Goal: Find specific page/section: Find specific page/section

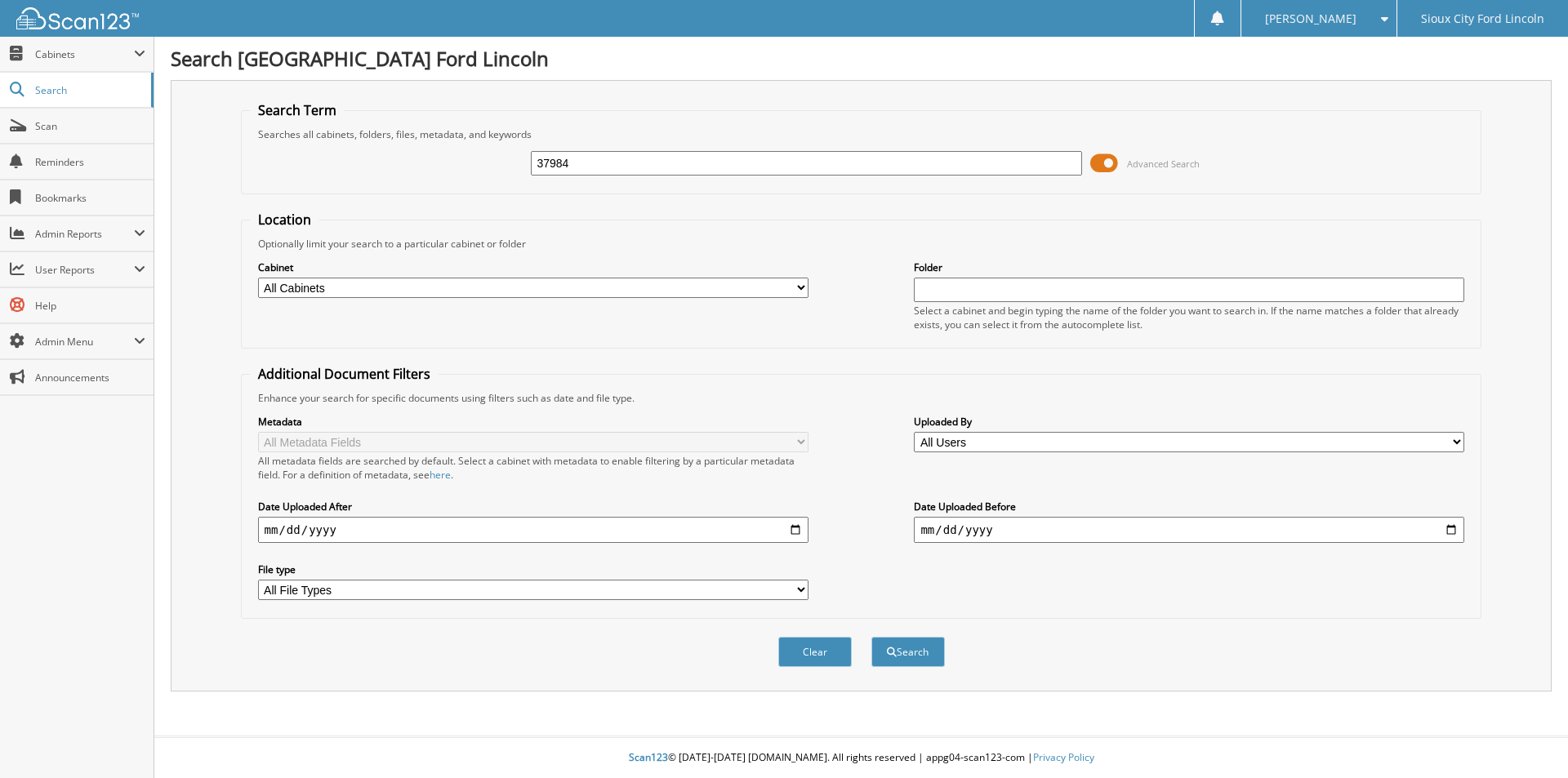
type input "37984"
click at [872, 637] on button "Search" at bounding box center [908, 652] width 73 height 30
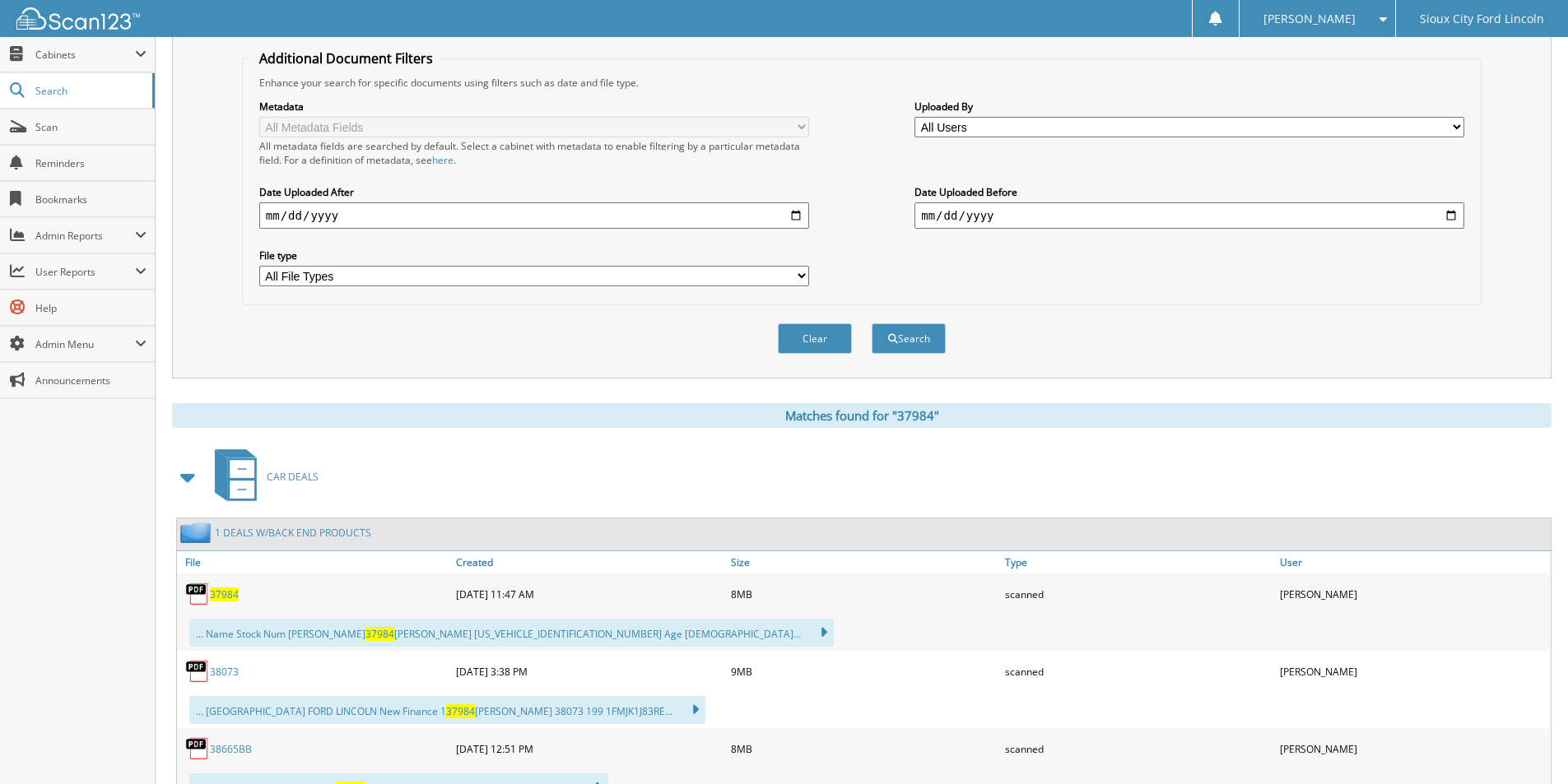
scroll to position [330, 0]
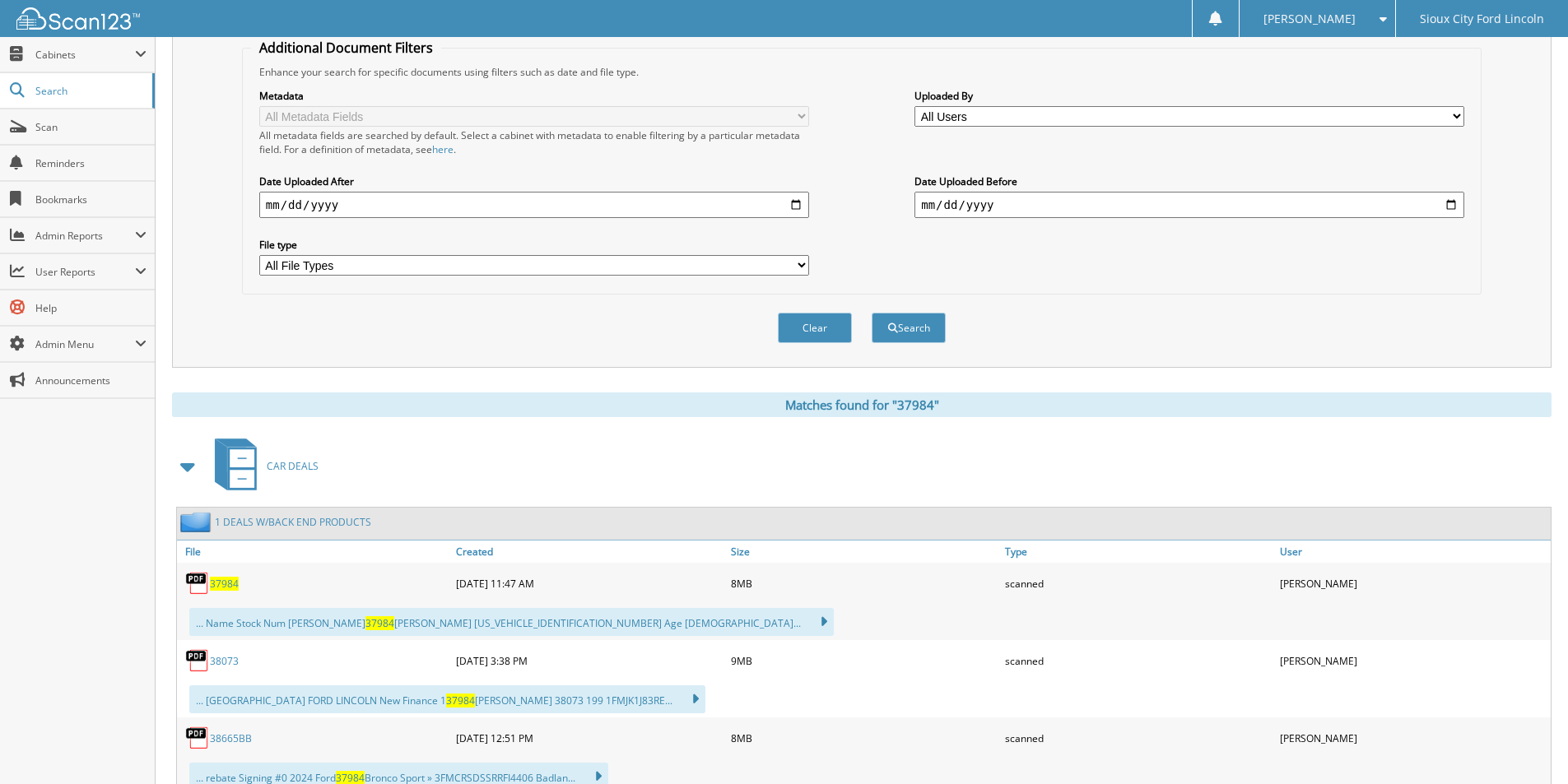
click at [219, 582] on span "37984" at bounding box center [224, 583] width 28 height 14
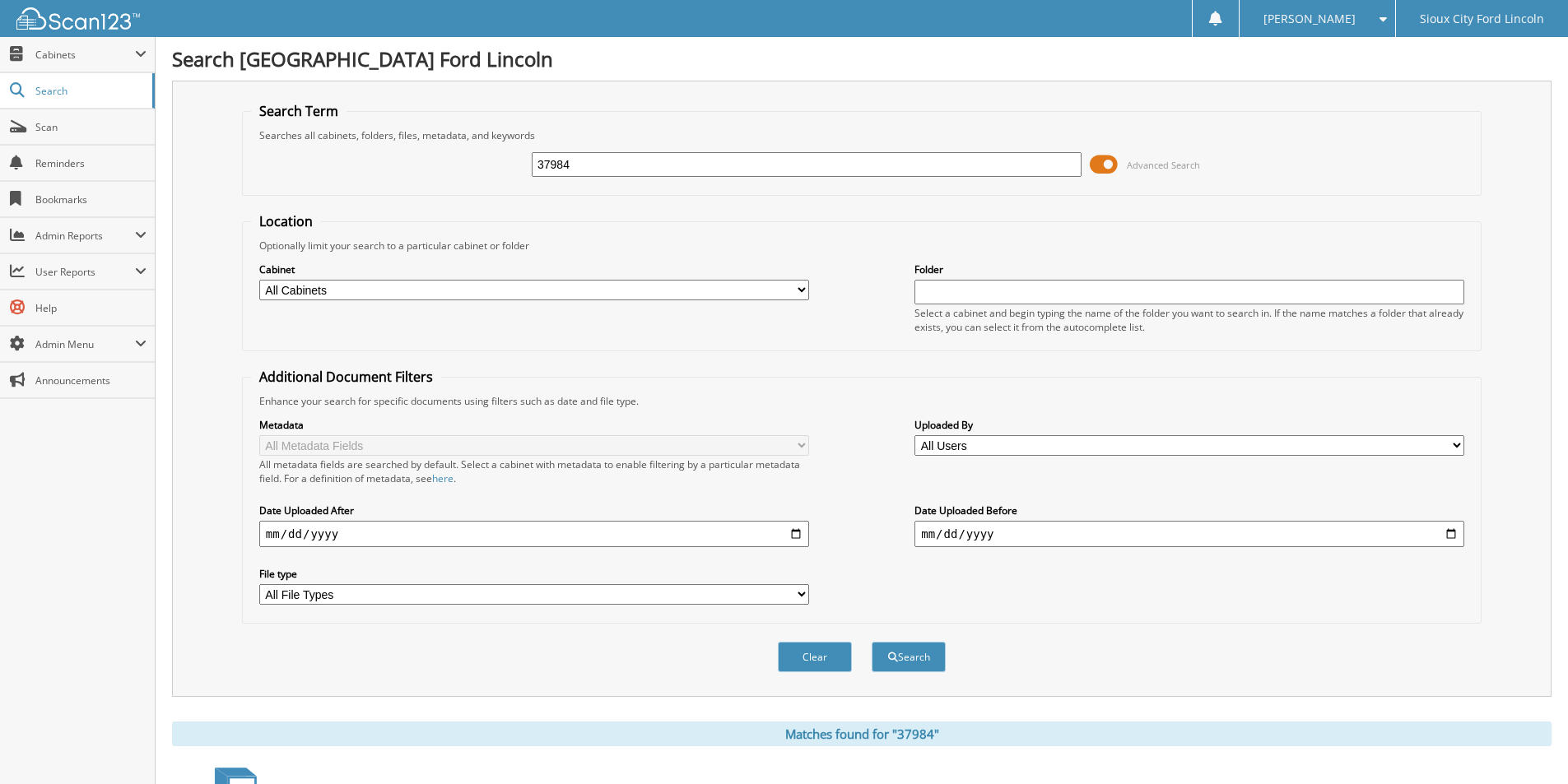
click at [601, 169] on input "37984" at bounding box center [807, 165] width 550 height 25
type input "38069"
click at [872, 642] on button "Search" at bounding box center [909, 657] width 74 height 30
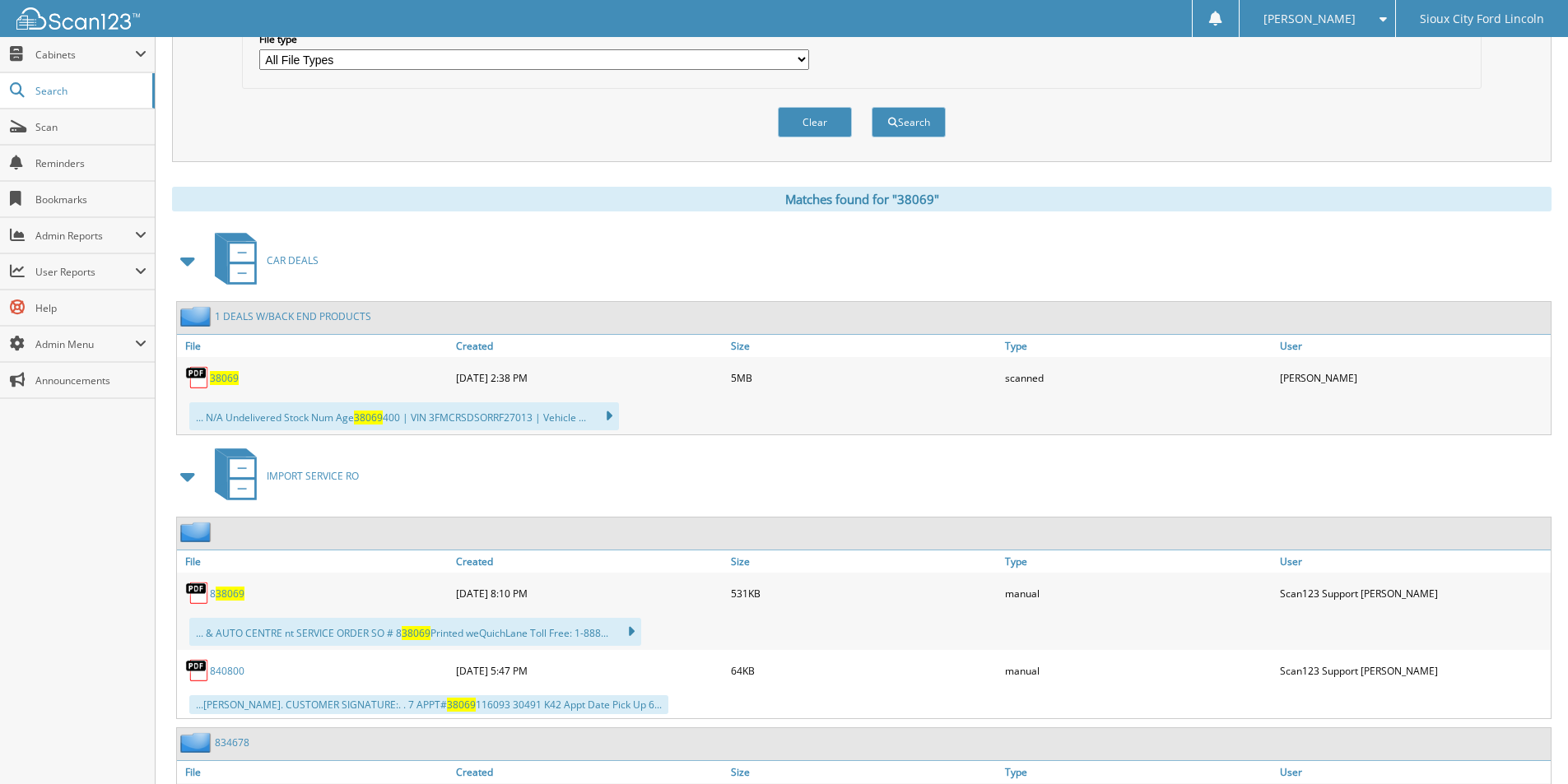
scroll to position [576, 0]
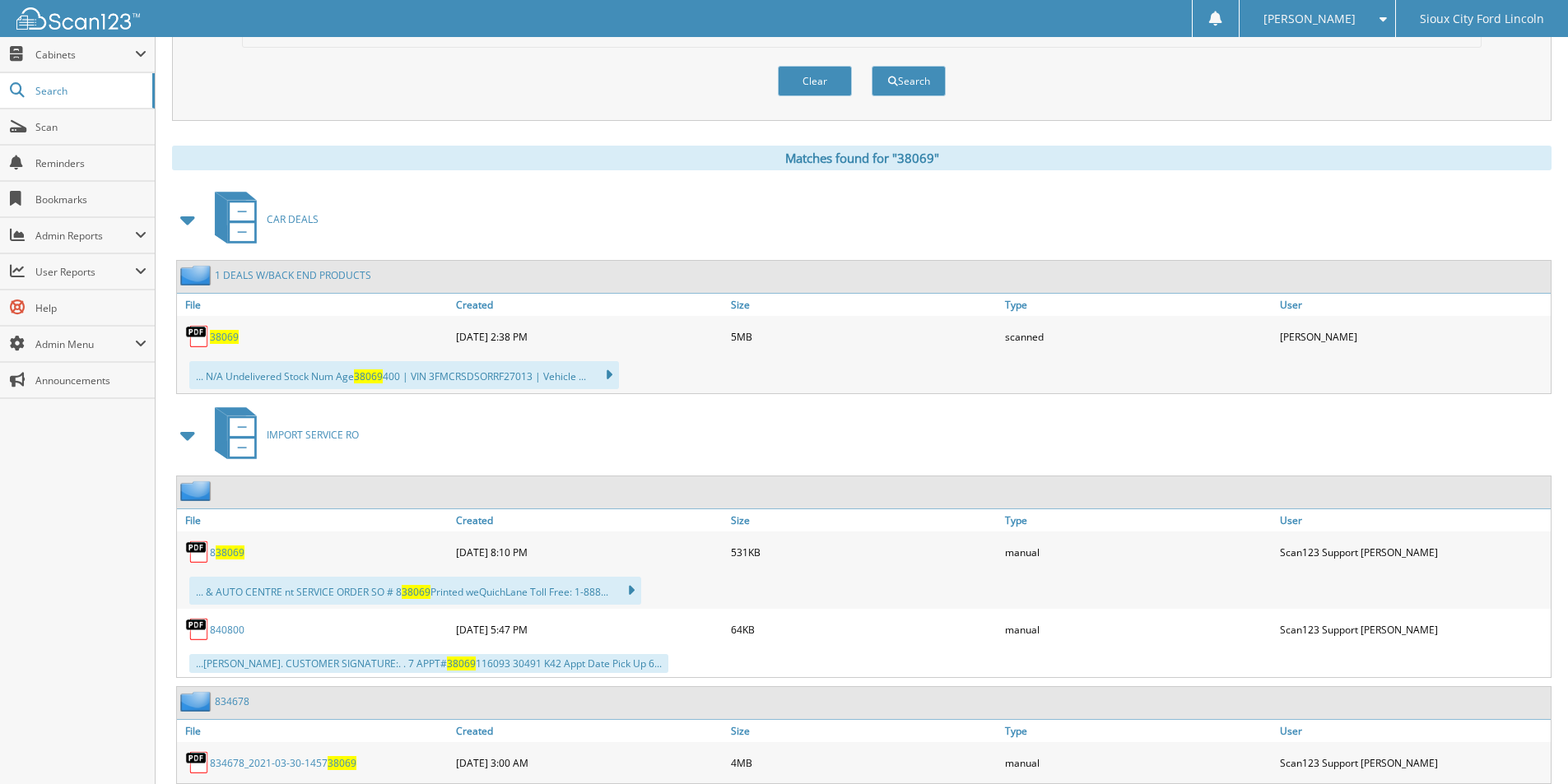
click at [228, 343] on span "38069" at bounding box center [224, 337] width 28 height 14
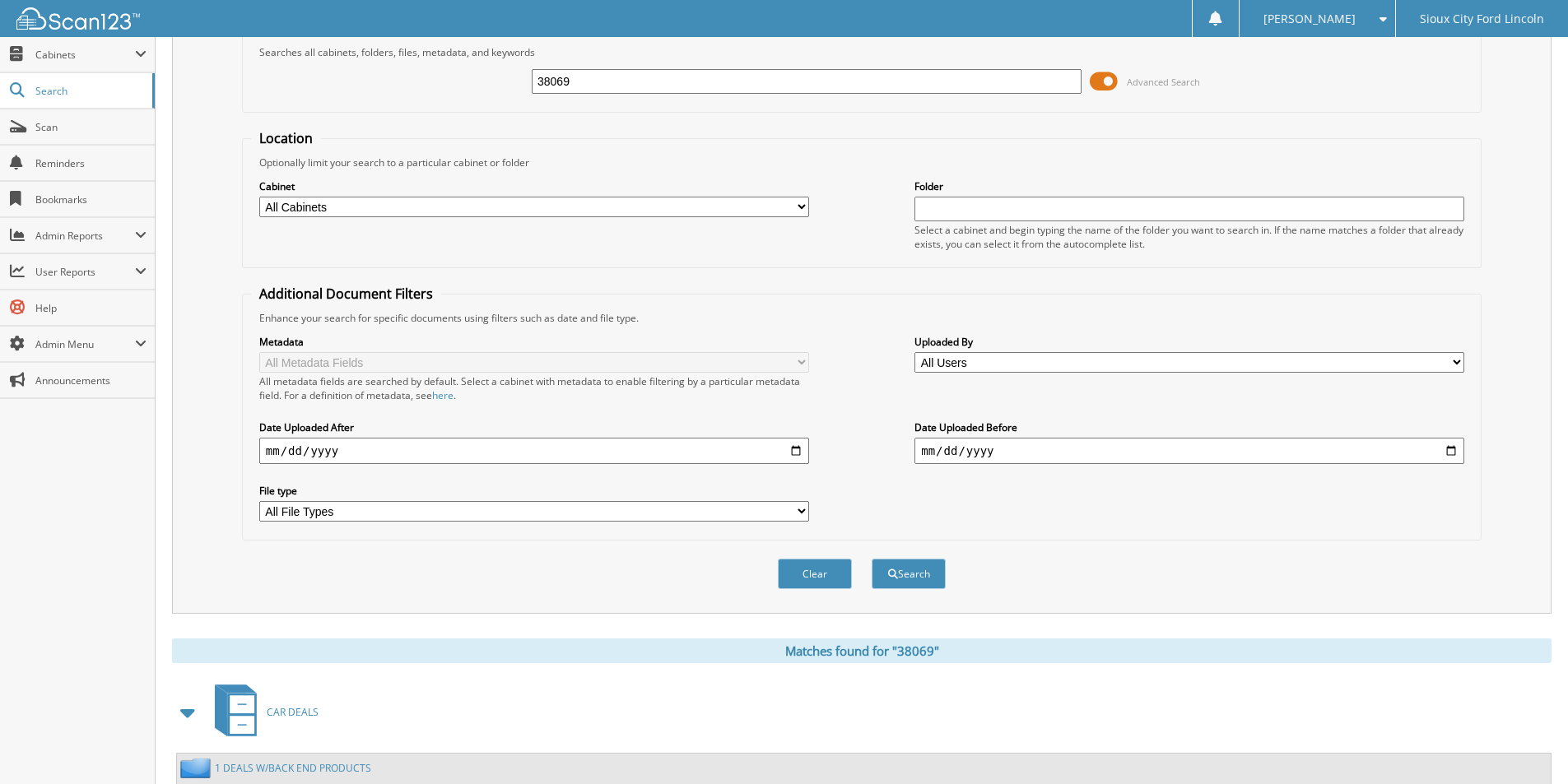
scroll to position [82, 0]
click at [615, 91] on input "38069" at bounding box center [807, 82] width 550 height 25
type input "38313"
click at [872, 560] on button "Search" at bounding box center [909, 575] width 74 height 30
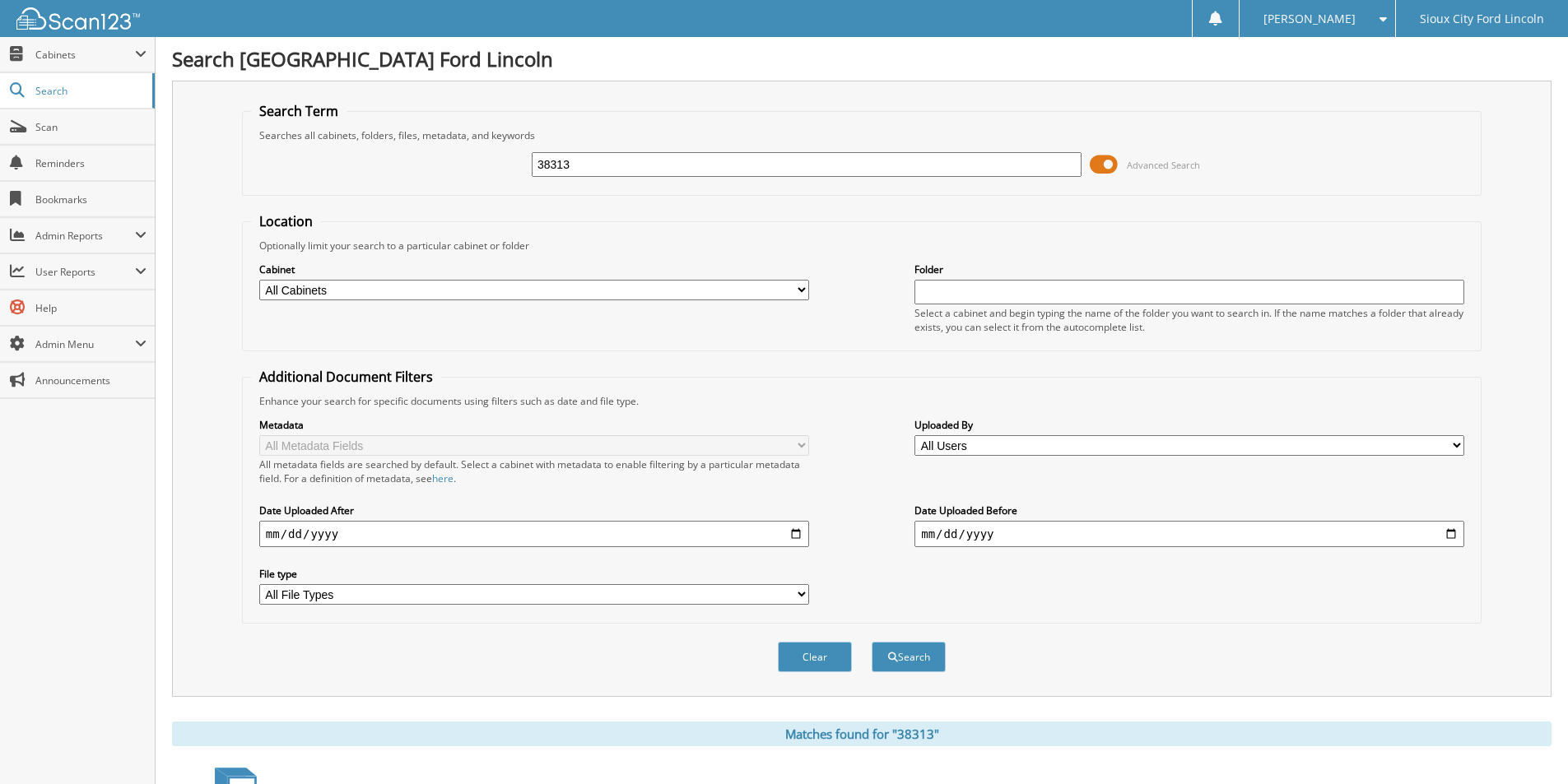
drag, startPoint x: 600, startPoint y: 167, endPoint x: 473, endPoint y: 160, distance: 127.2
click at [473, 160] on div "38313 Advanced Search" at bounding box center [862, 164] width 1221 height 45
type input "38940"
click at [872, 642] on button "Search" at bounding box center [909, 657] width 74 height 30
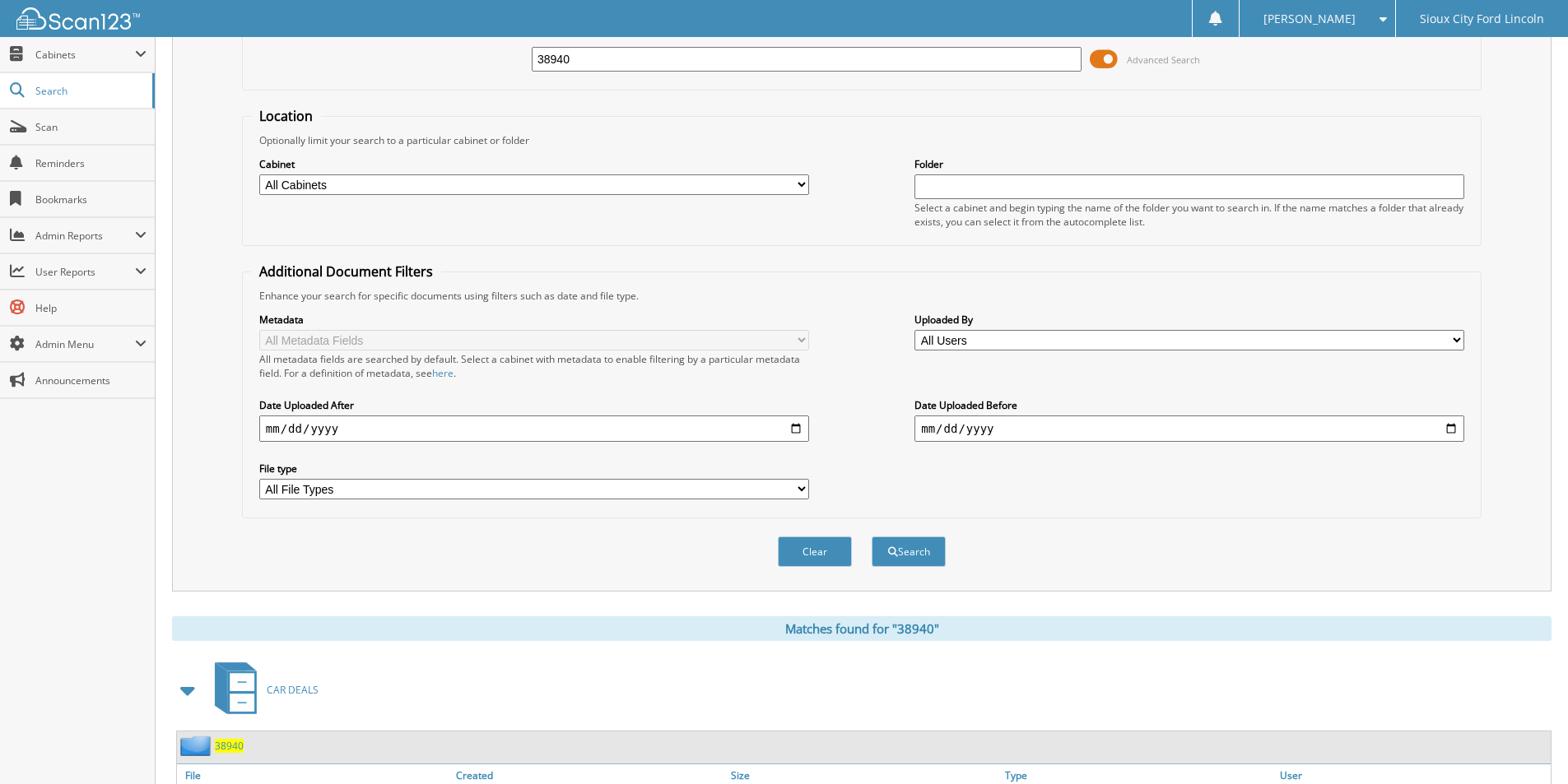
scroll to position [412, 0]
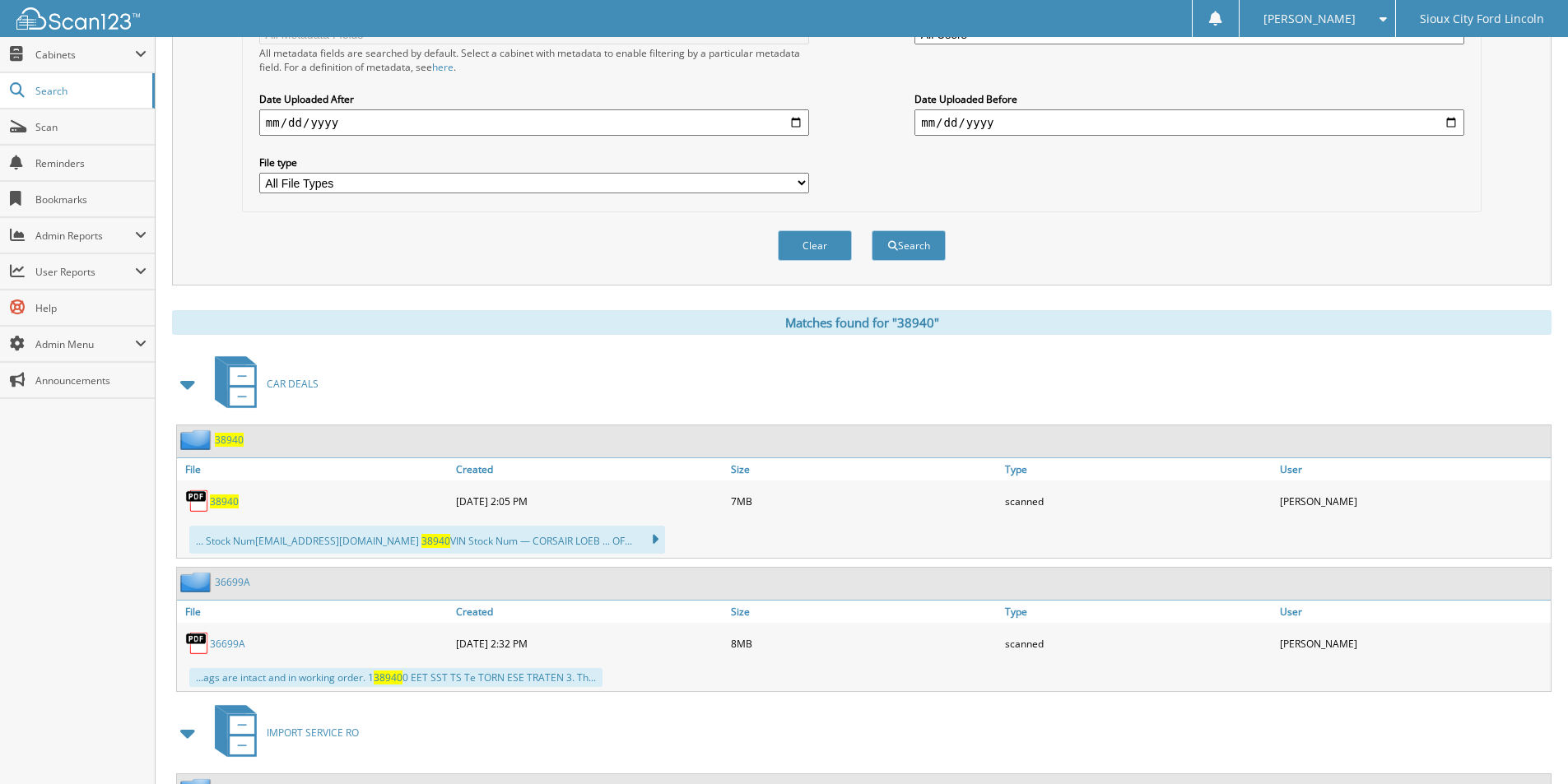
click at [227, 507] on span "38940" at bounding box center [224, 501] width 28 height 14
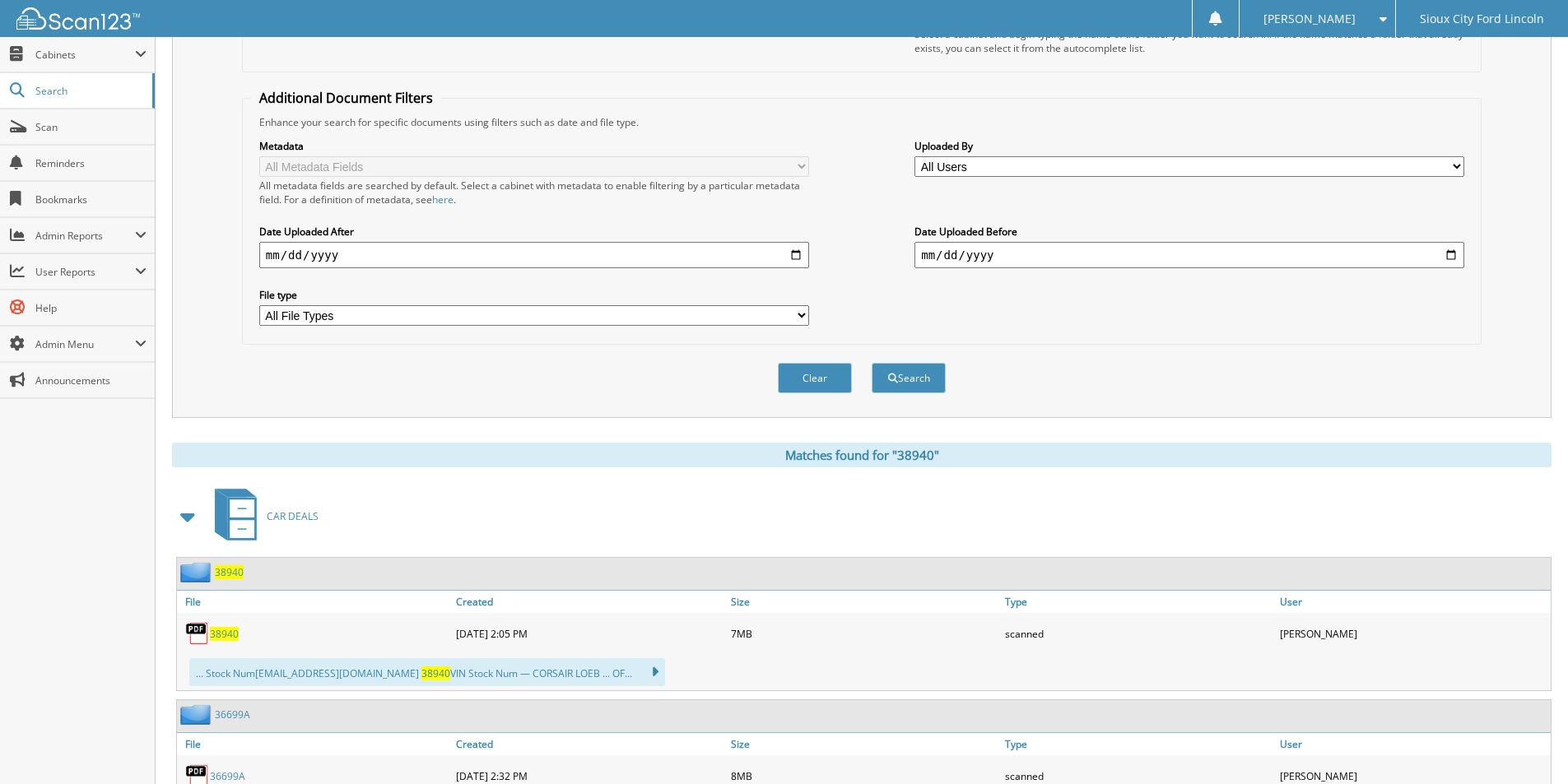
scroll to position [82, 0]
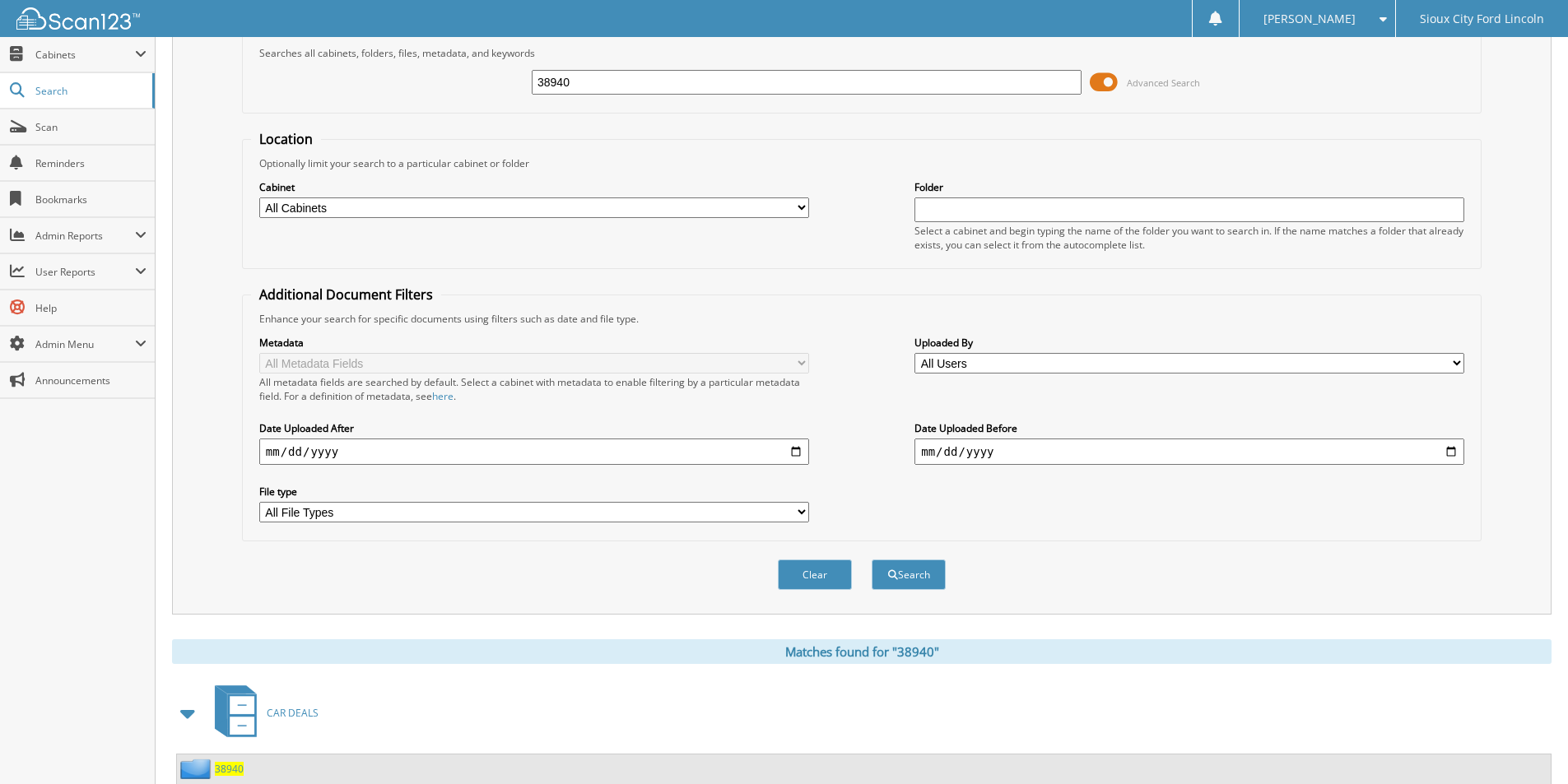
click at [580, 81] on input "38940" at bounding box center [807, 82] width 550 height 25
type input "38803"
click at [872, 560] on button "Search" at bounding box center [909, 575] width 74 height 30
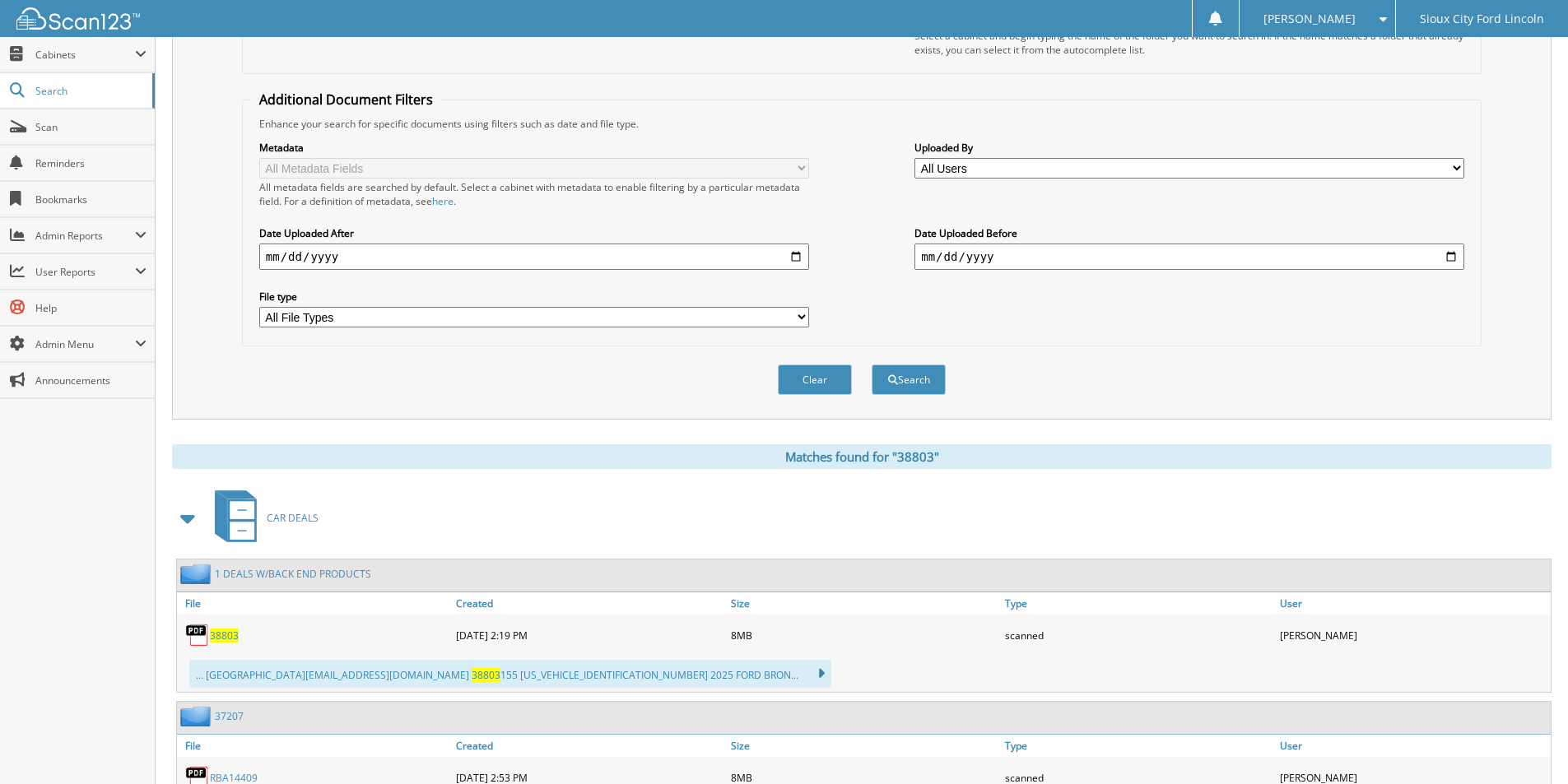
scroll to position [330, 0]
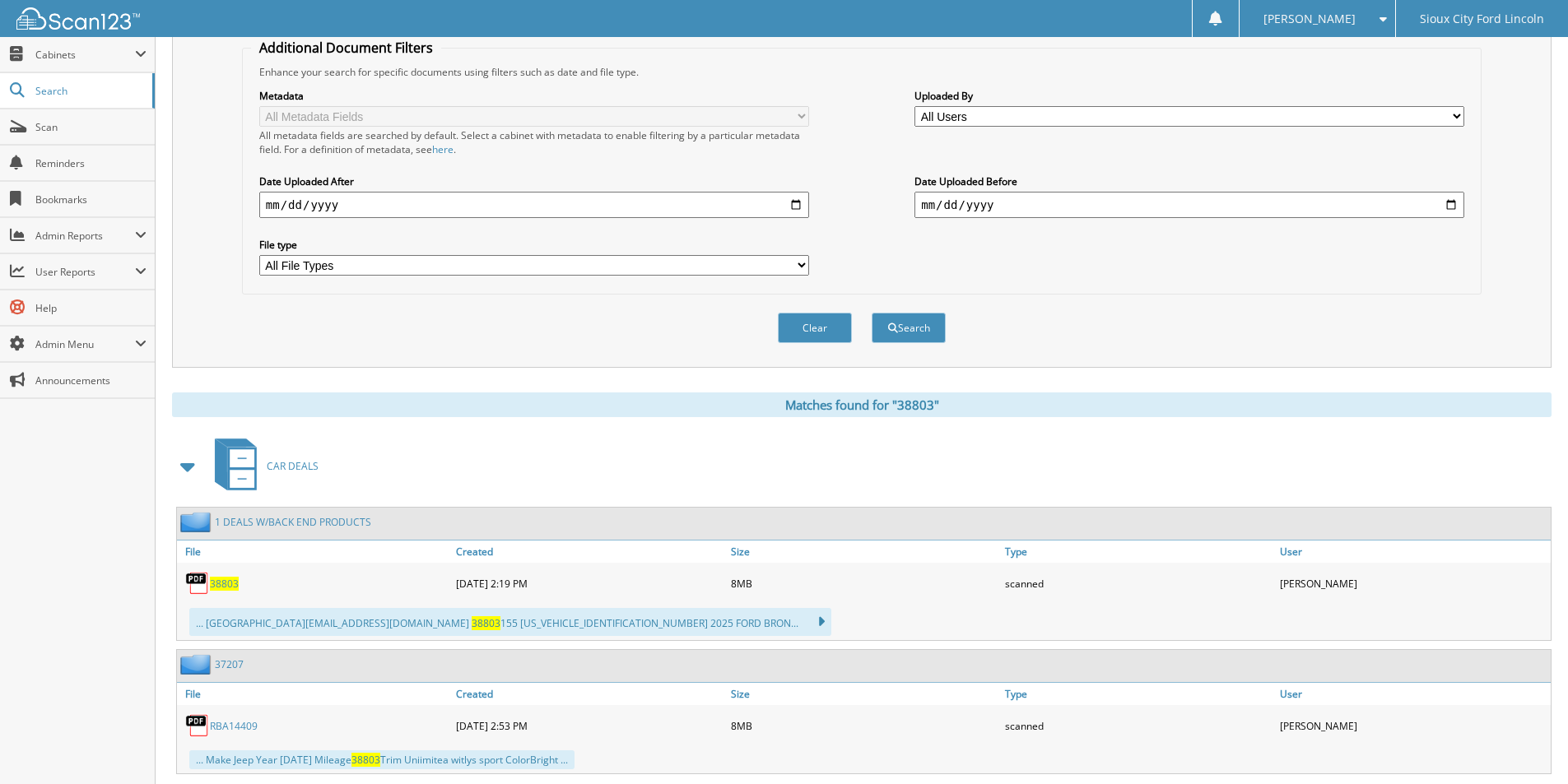
click at [225, 587] on span "38803" at bounding box center [224, 583] width 28 height 14
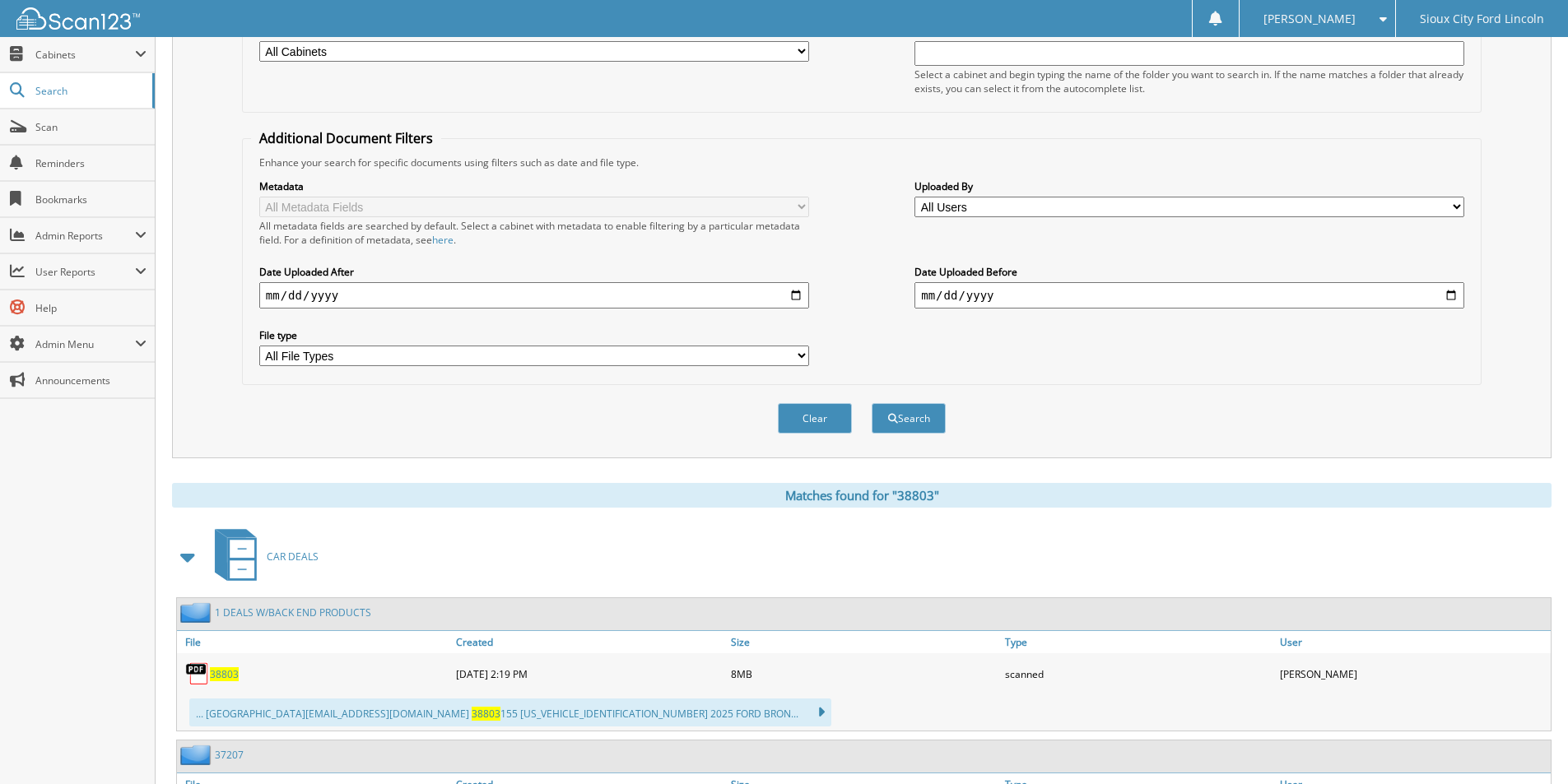
scroll to position [0, 0]
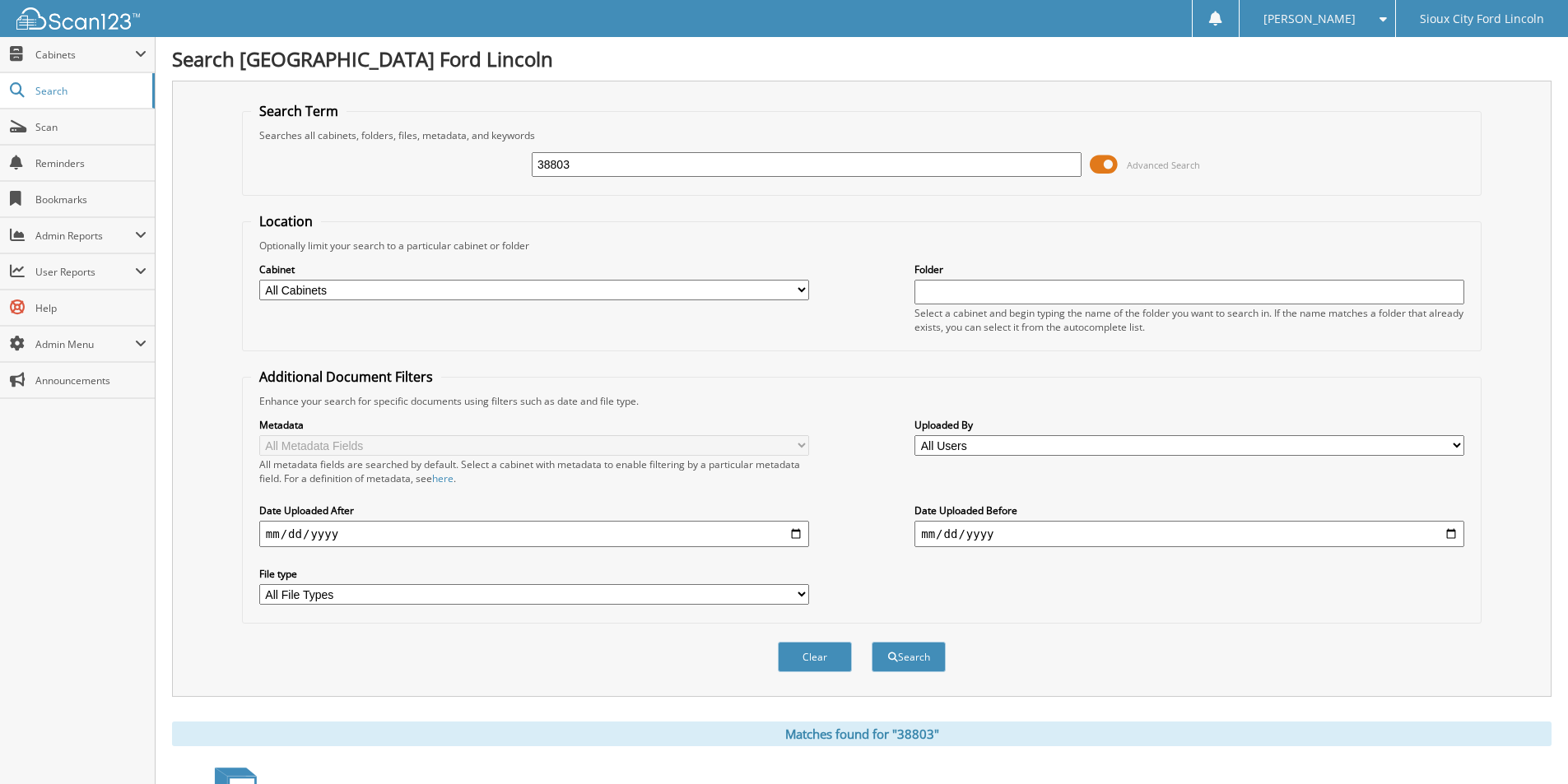
click at [621, 161] on input "38803" at bounding box center [807, 165] width 550 height 25
type input "39237"
click at [872, 642] on button "Search" at bounding box center [909, 657] width 74 height 30
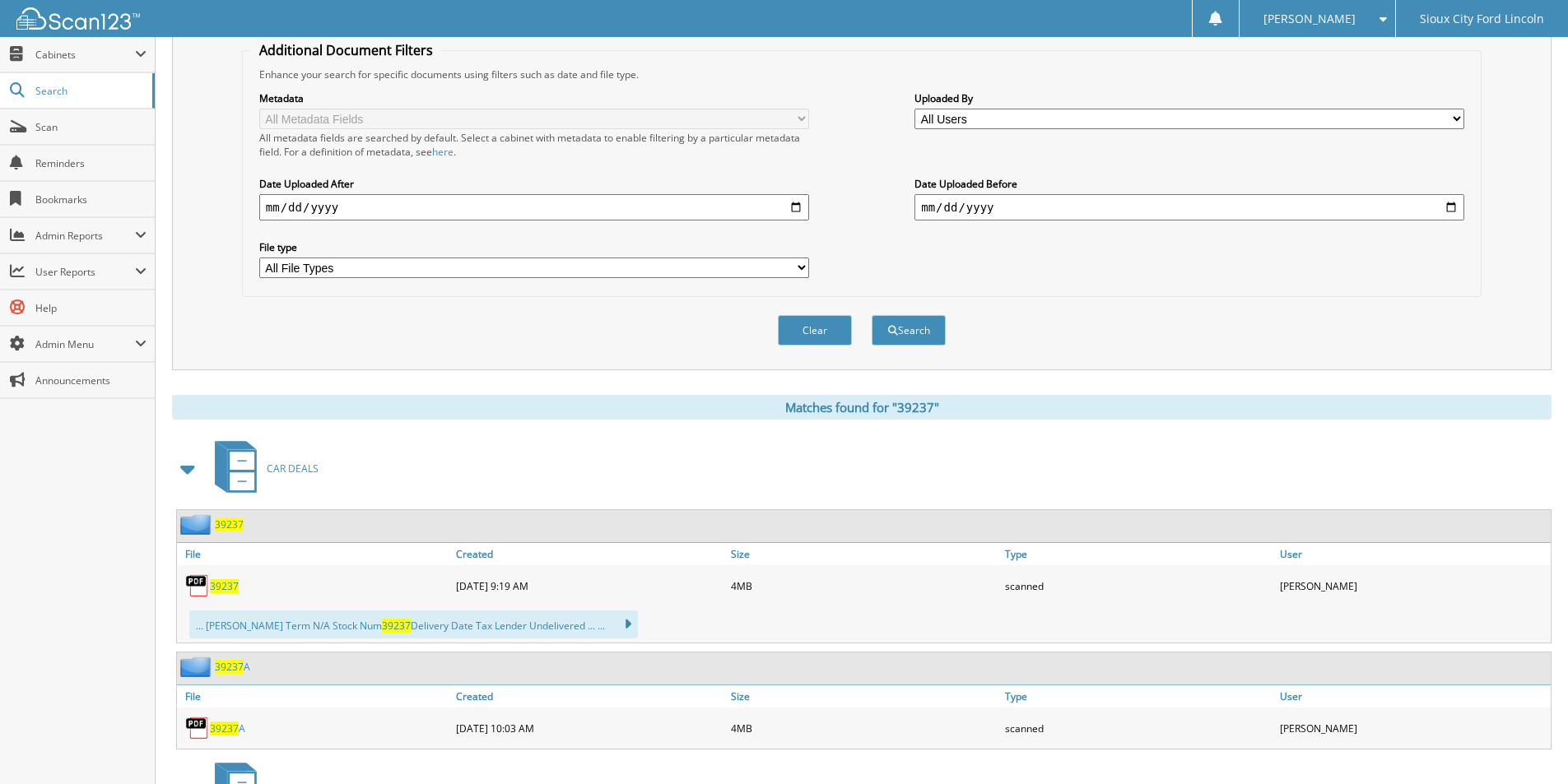
scroll to position [330, 0]
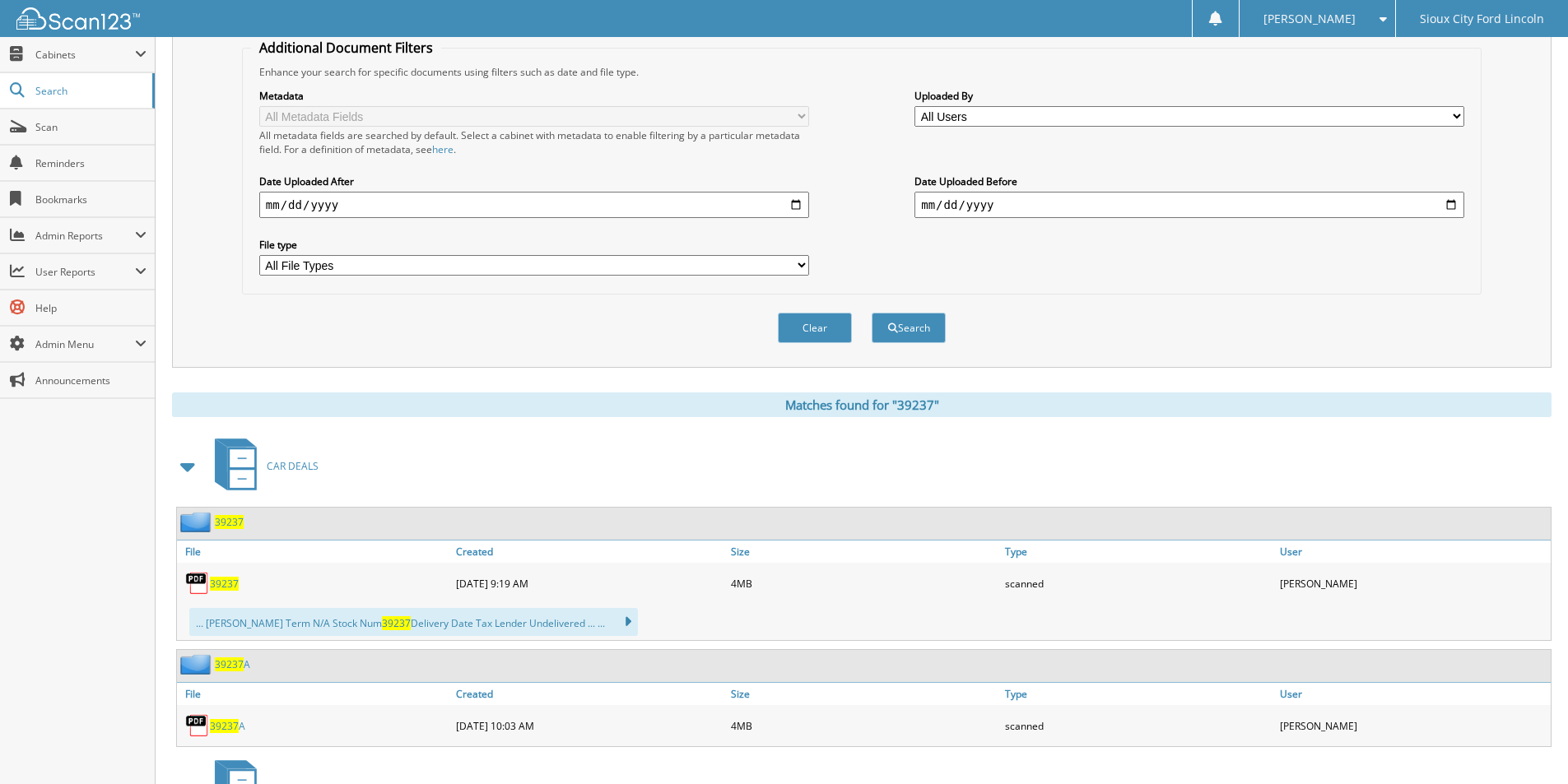
click at [229, 587] on span "39237" at bounding box center [224, 583] width 28 height 14
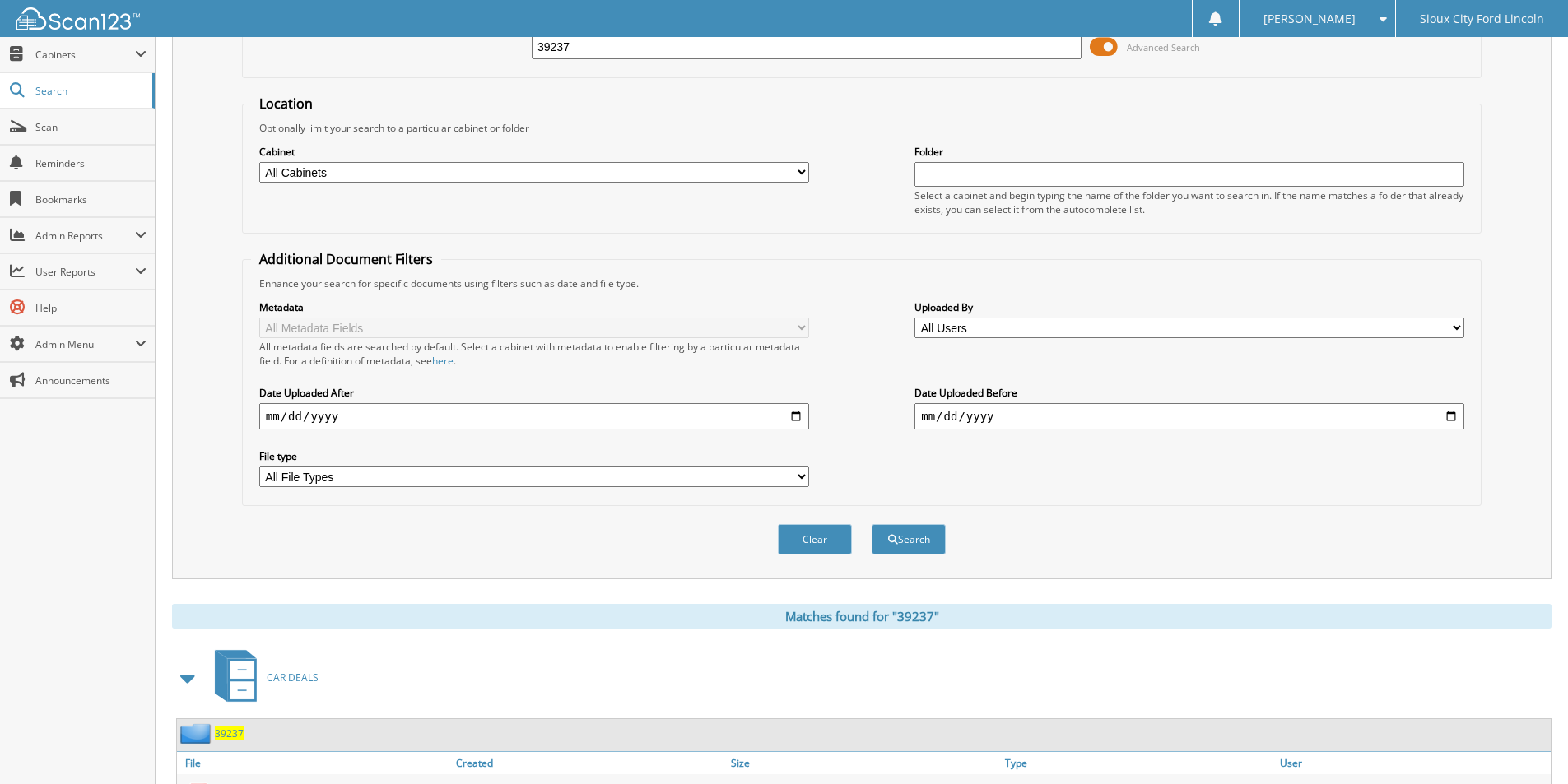
scroll to position [0, 0]
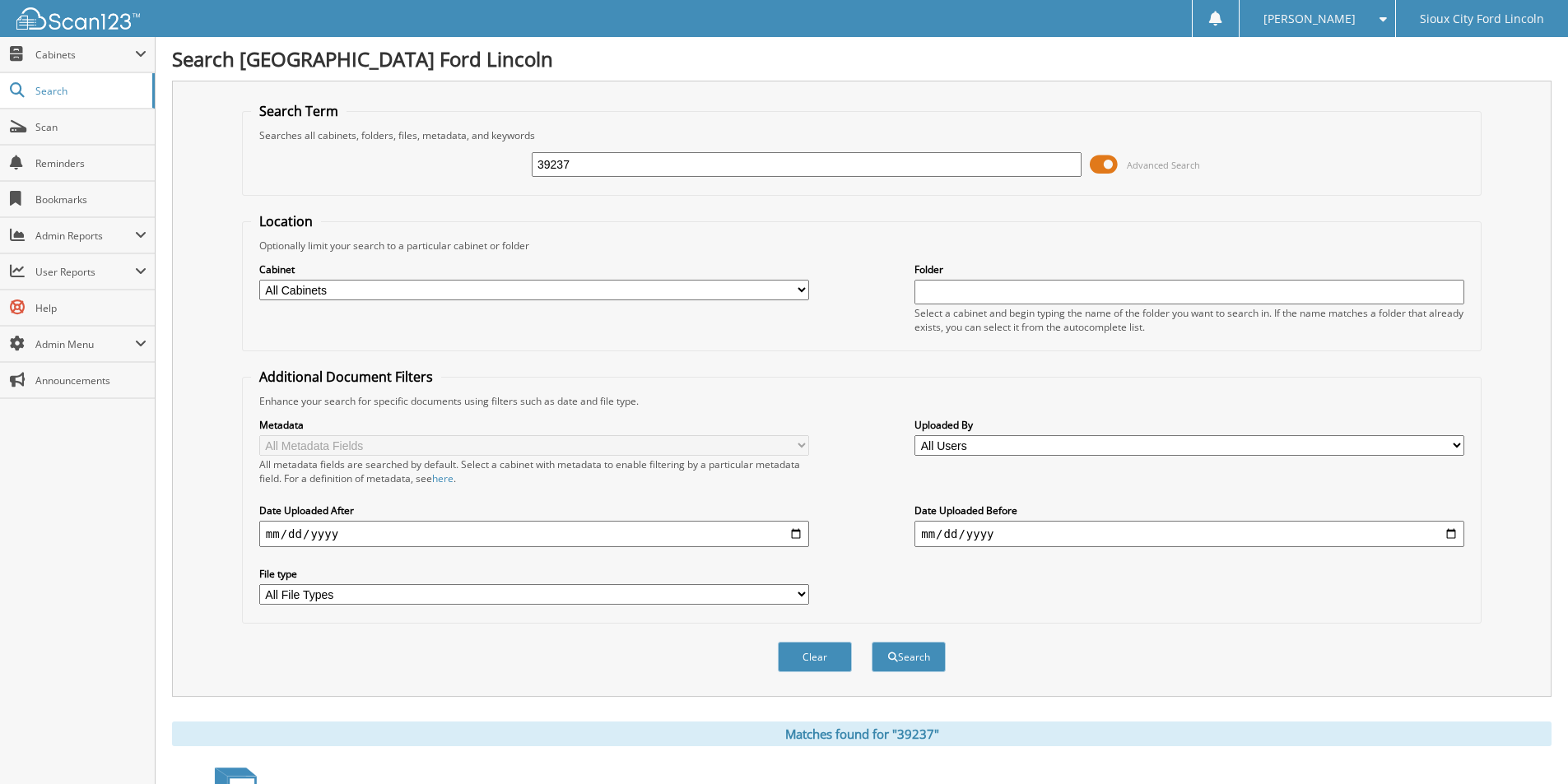
click at [618, 160] on input "39237" at bounding box center [807, 165] width 550 height 25
type input "38631"
click at [872, 642] on button "Search" at bounding box center [909, 657] width 74 height 30
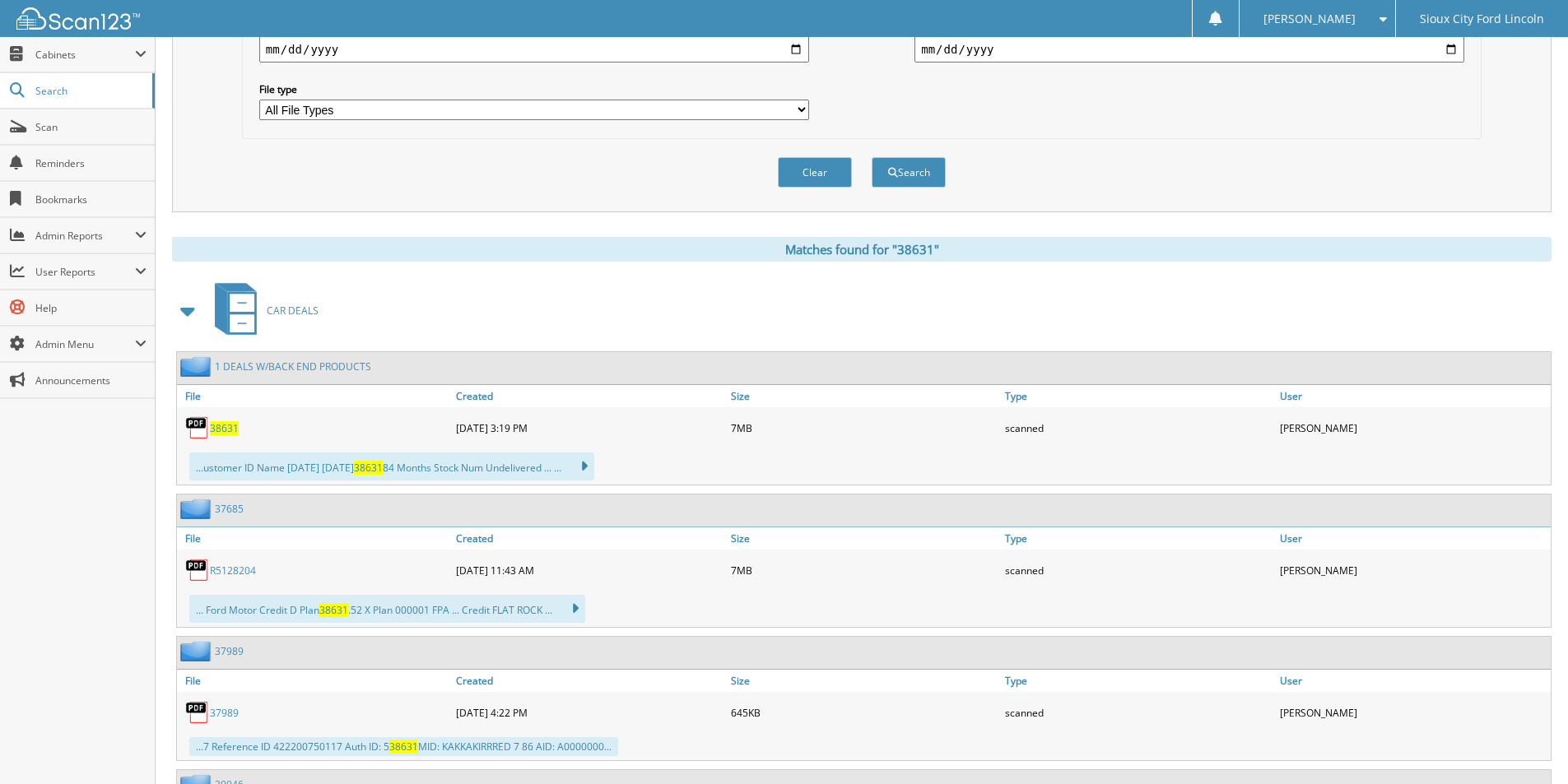
scroll to position [494, 0]
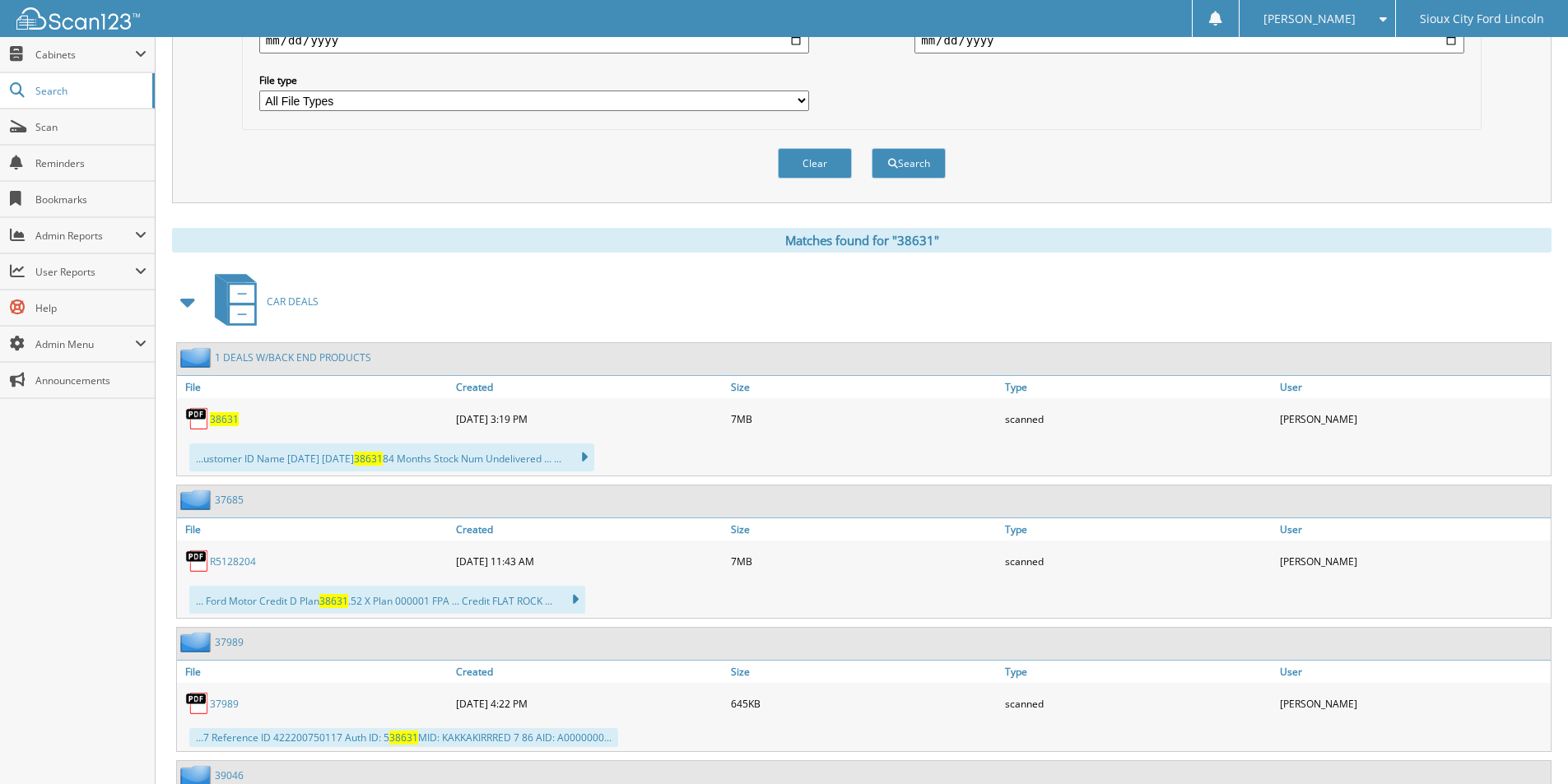
click at [213, 415] on span "38631" at bounding box center [224, 419] width 28 height 14
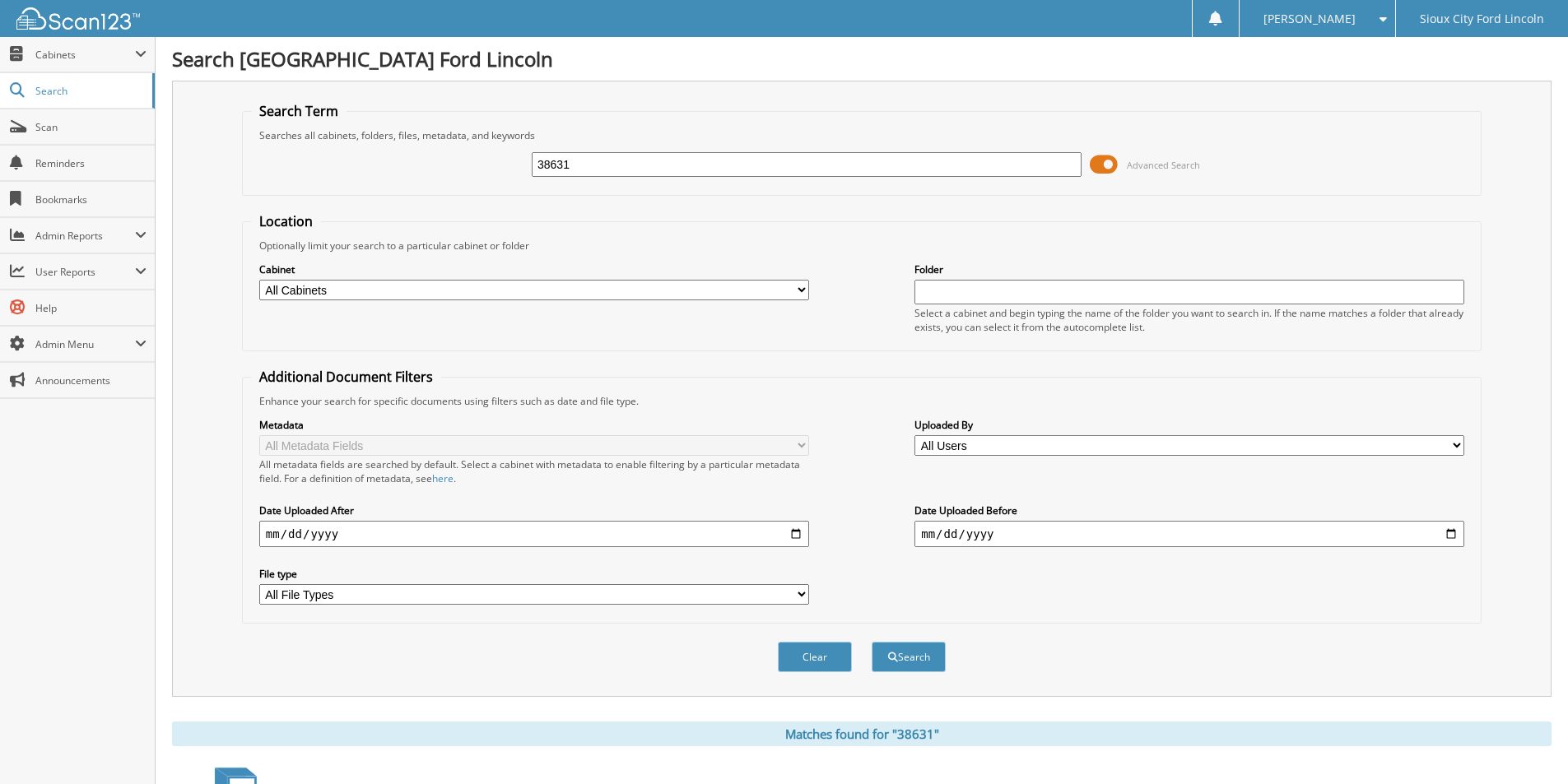
click at [601, 167] on input "38631" at bounding box center [807, 165] width 550 height 25
type input "39329"
click at [872, 642] on button "Search" at bounding box center [909, 657] width 74 height 30
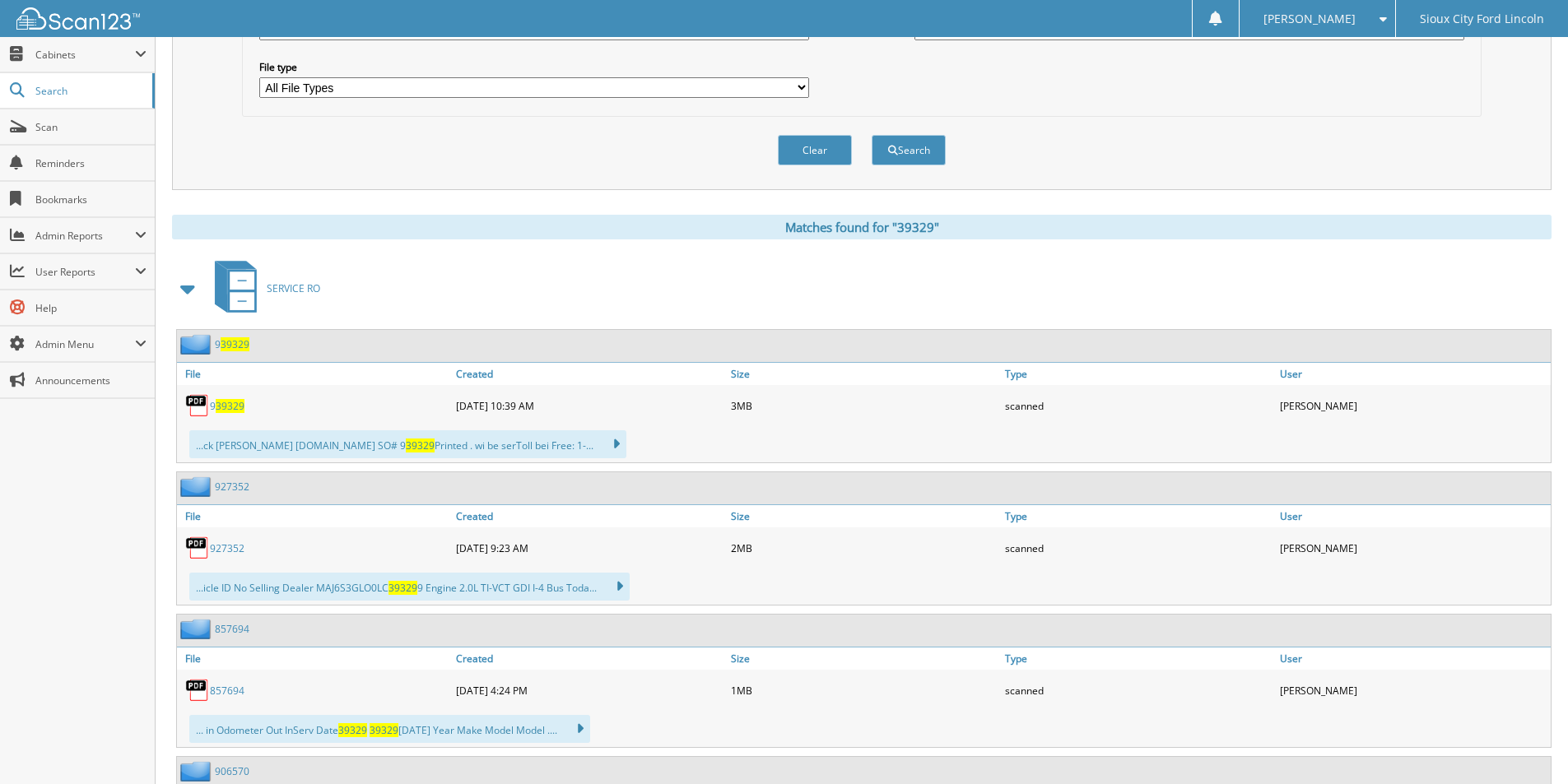
scroll to position [576, 0]
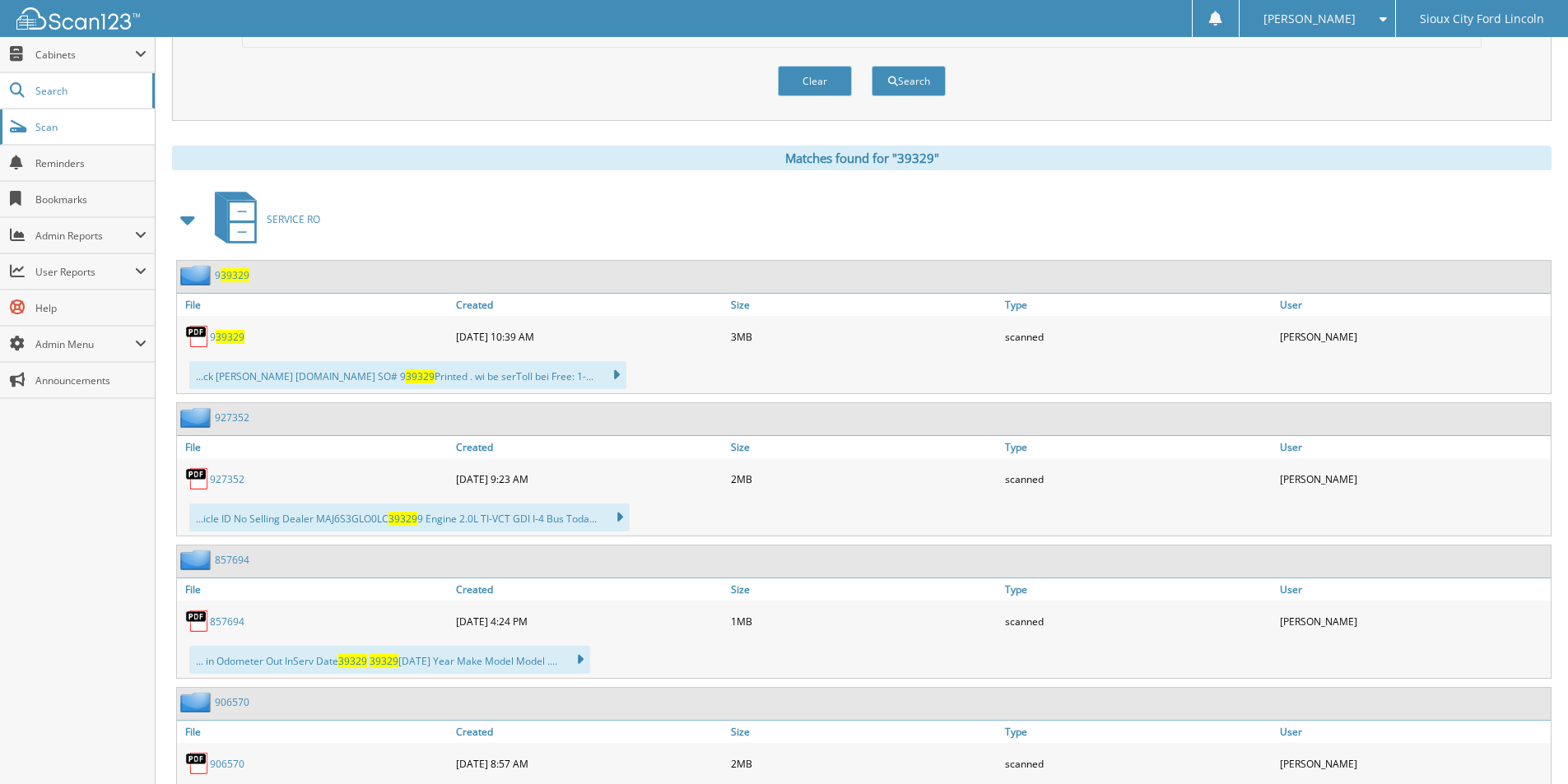
click at [46, 128] on span "Scan" at bounding box center [90, 127] width 111 height 14
